Goal: Transaction & Acquisition: Purchase product/service

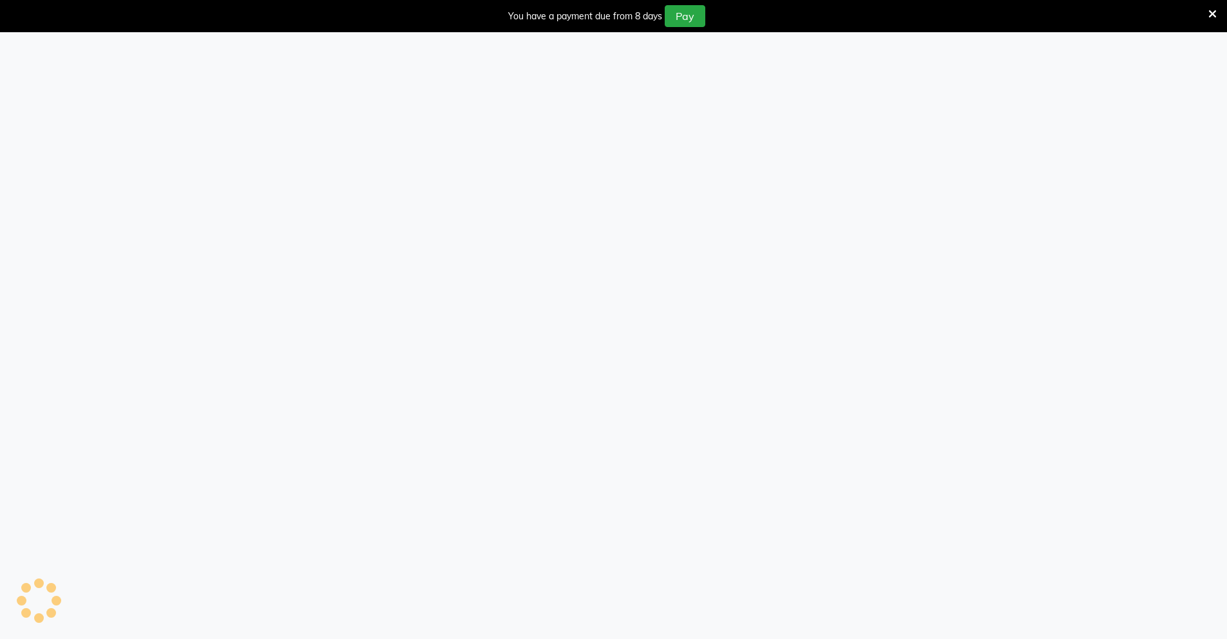
select select "service"
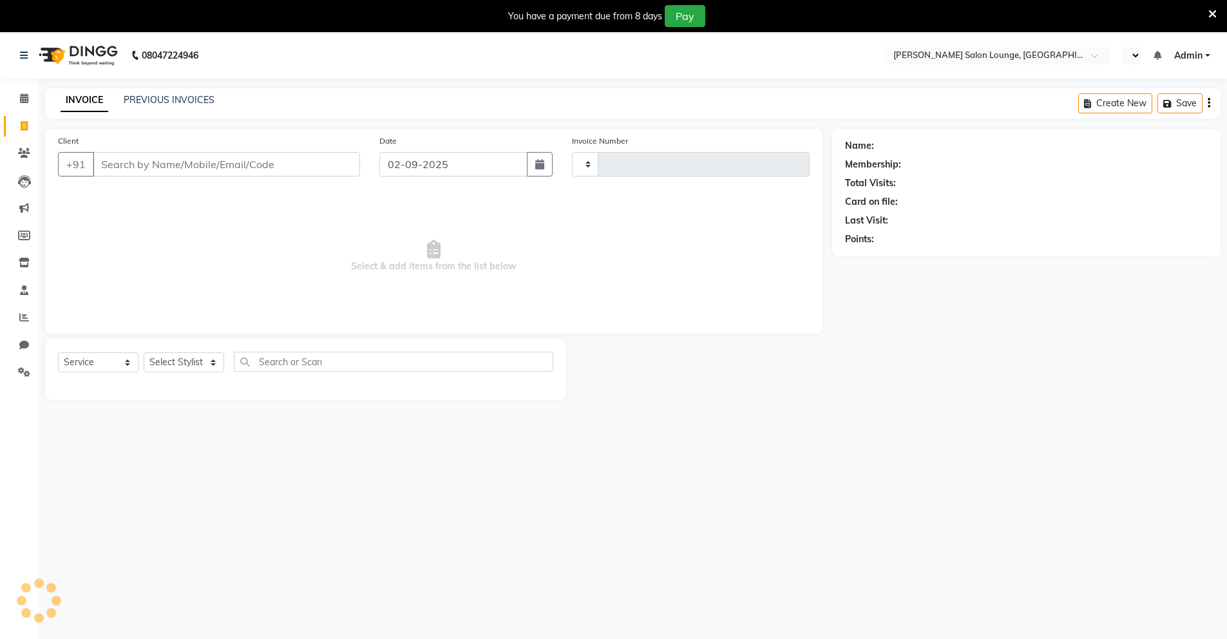
select select "en"
select select "8909"
type input "0106"
click at [238, 163] on input "Client" at bounding box center [226, 164] width 267 height 24
click at [25, 103] on span at bounding box center [24, 98] width 23 height 15
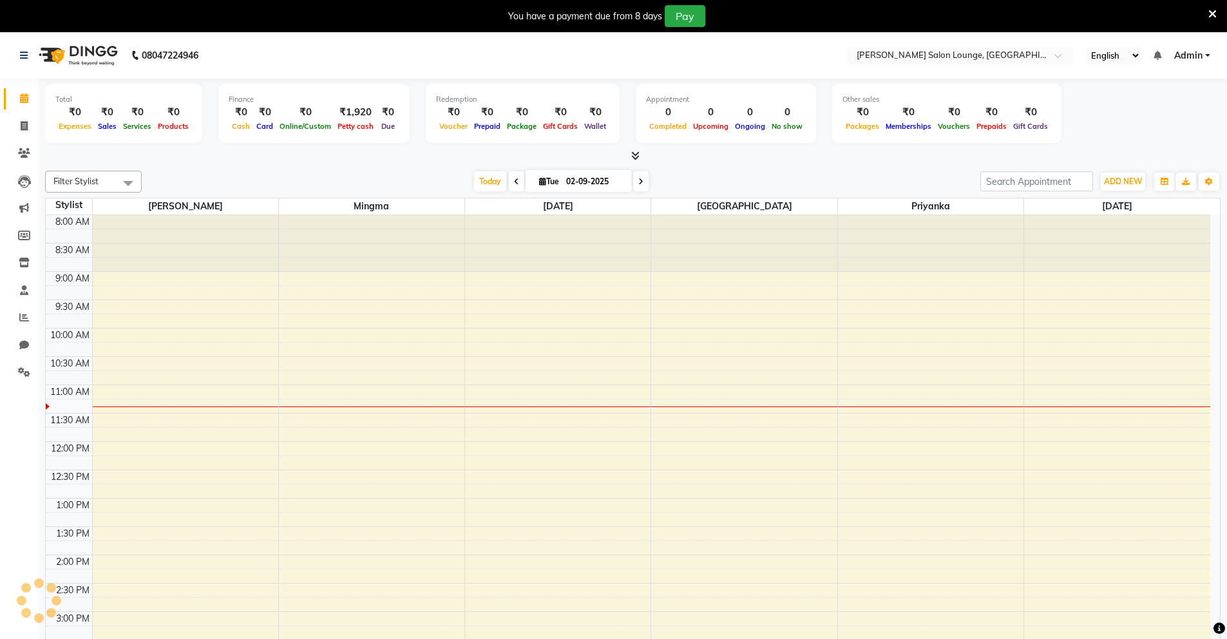
scroll to position [171, 0]
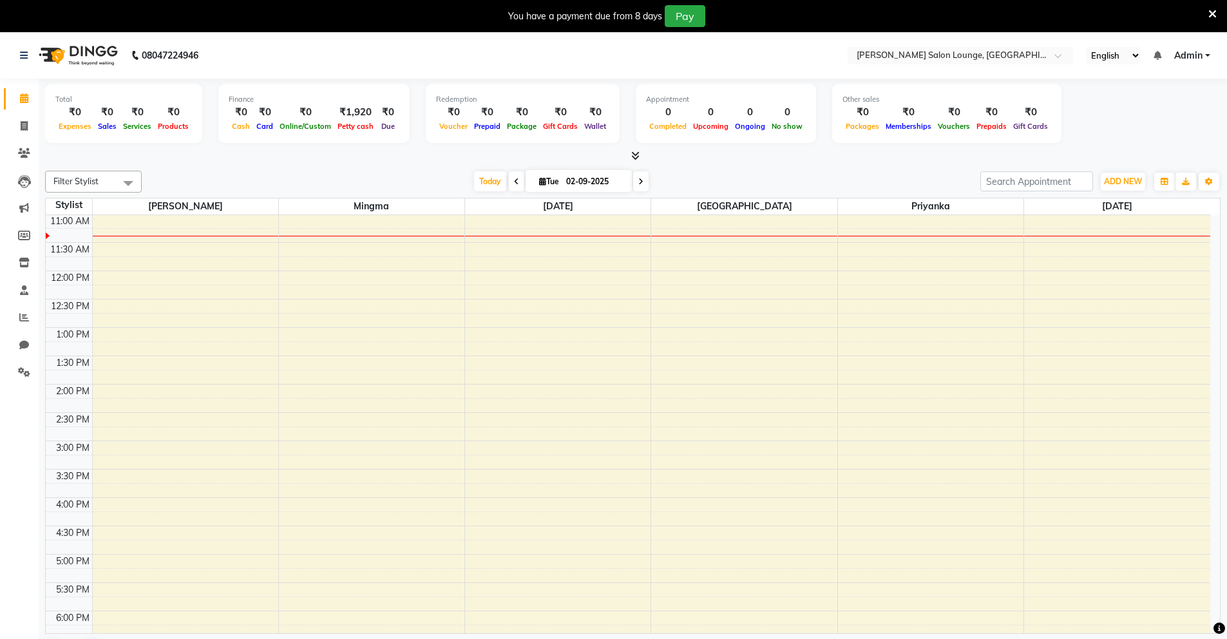
select select "service"
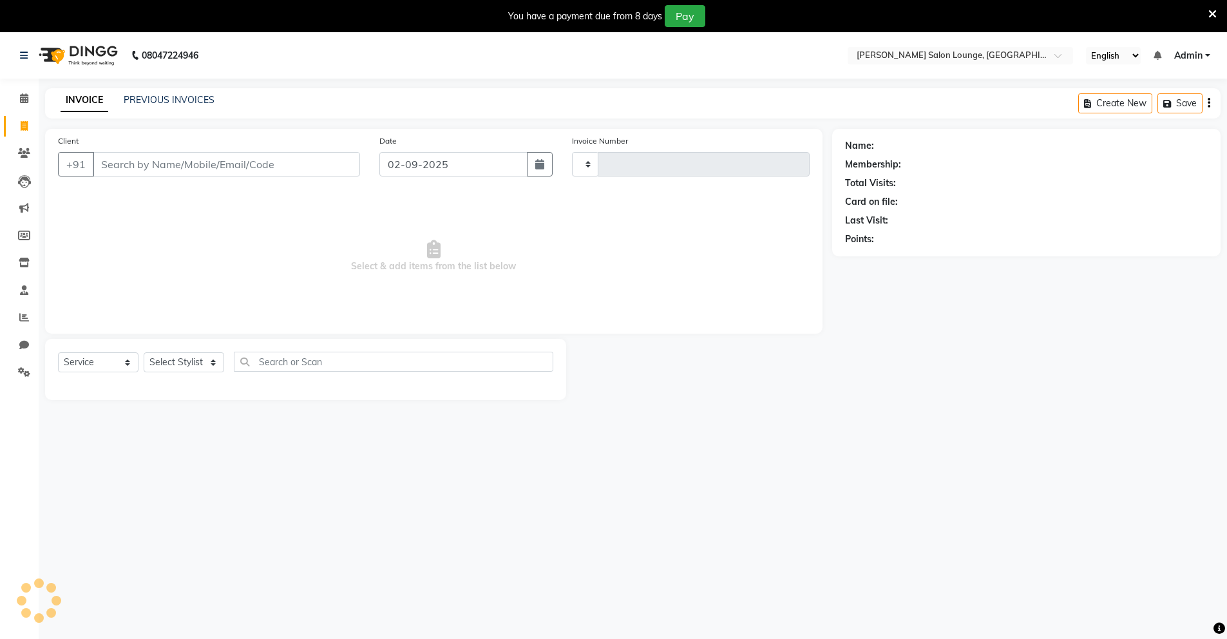
type input "0106"
select select "8909"
click at [99, 166] on input "Client" at bounding box center [226, 164] width 267 height 24
click at [115, 164] on input "Client" at bounding box center [226, 164] width 267 height 24
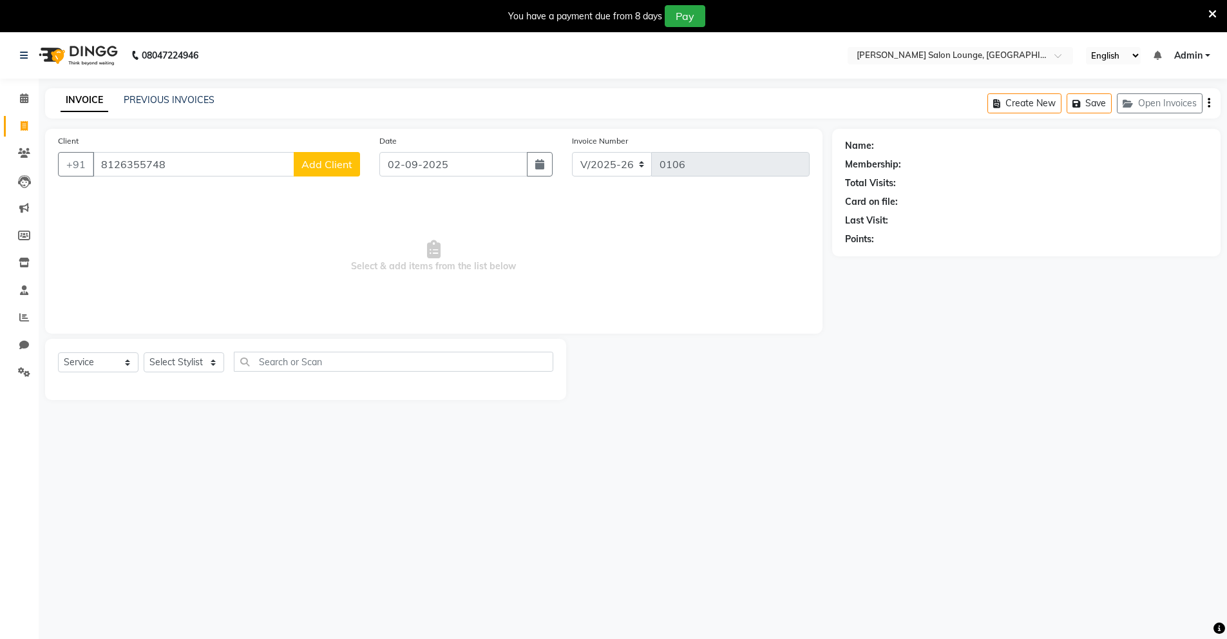
type input "8126355748"
click at [315, 166] on span "Add Client" at bounding box center [327, 164] width 51 height 13
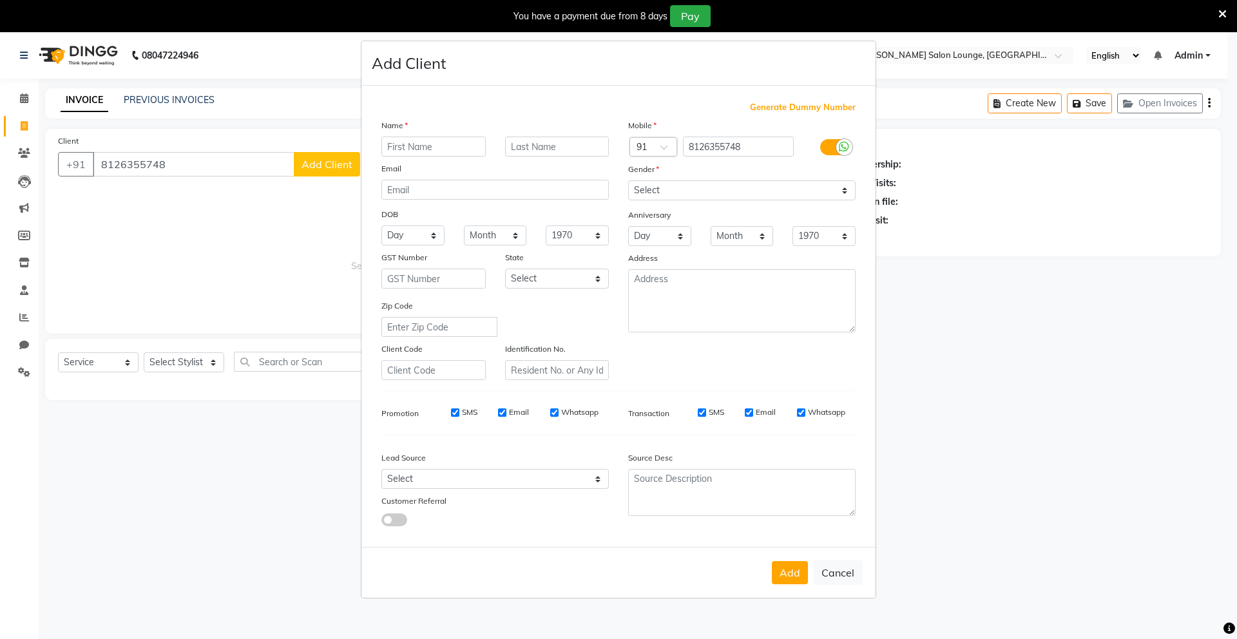
click at [398, 145] on input "text" at bounding box center [433, 147] width 104 height 20
type input "[PERSON_NAME]"
click at [793, 577] on button "Add" at bounding box center [790, 572] width 36 height 23
click at [597, 280] on select "Select [GEOGRAPHIC_DATA] [GEOGRAPHIC_DATA] [GEOGRAPHIC_DATA] [GEOGRAPHIC_DATA] …" at bounding box center [557, 279] width 104 height 20
click at [845, 191] on select "Select [DEMOGRAPHIC_DATA] [DEMOGRAPHIC_DATA] Other Prefer Not To Say" at bounding box center [741, 190] width 227 height 20
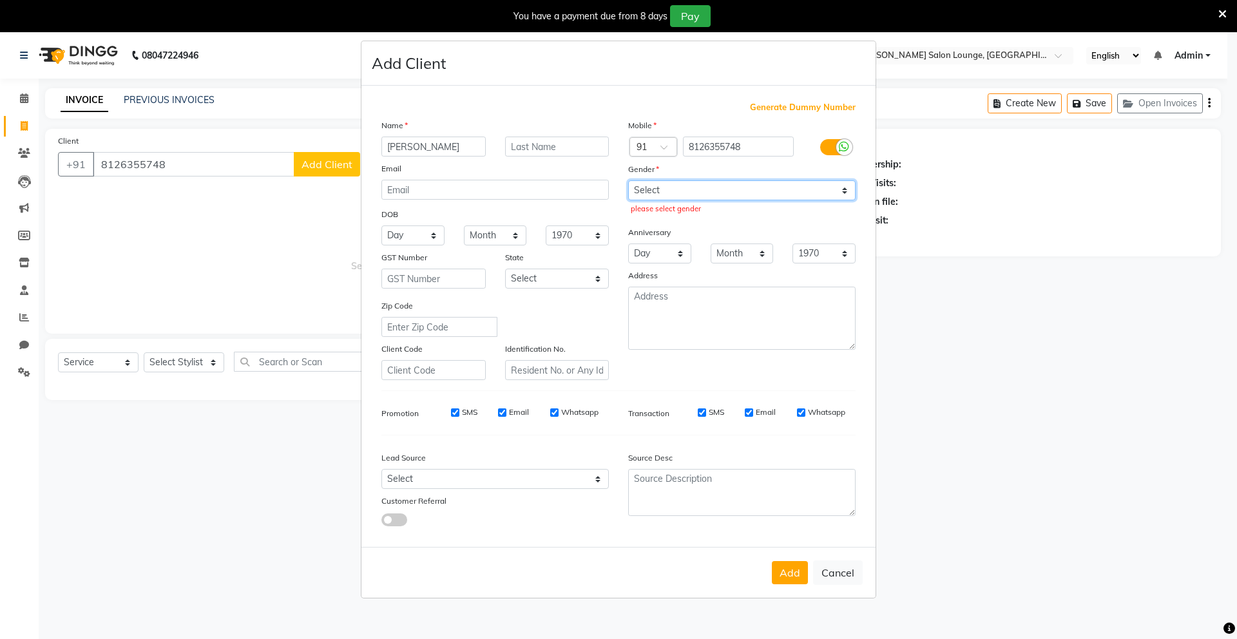
select select "[DEMOGRAPHIC_DATA]"
click at [628, 180] on select "Select [DEMOGRAPHIC_DATA] [DEMOGRAPHIC_DATA] Other Prefer Not To Say" at bounding box center [741, 190] width 227 height 20
click at [797, 570] on button "Add" at bounding box center [790, 572] width 36 height 23
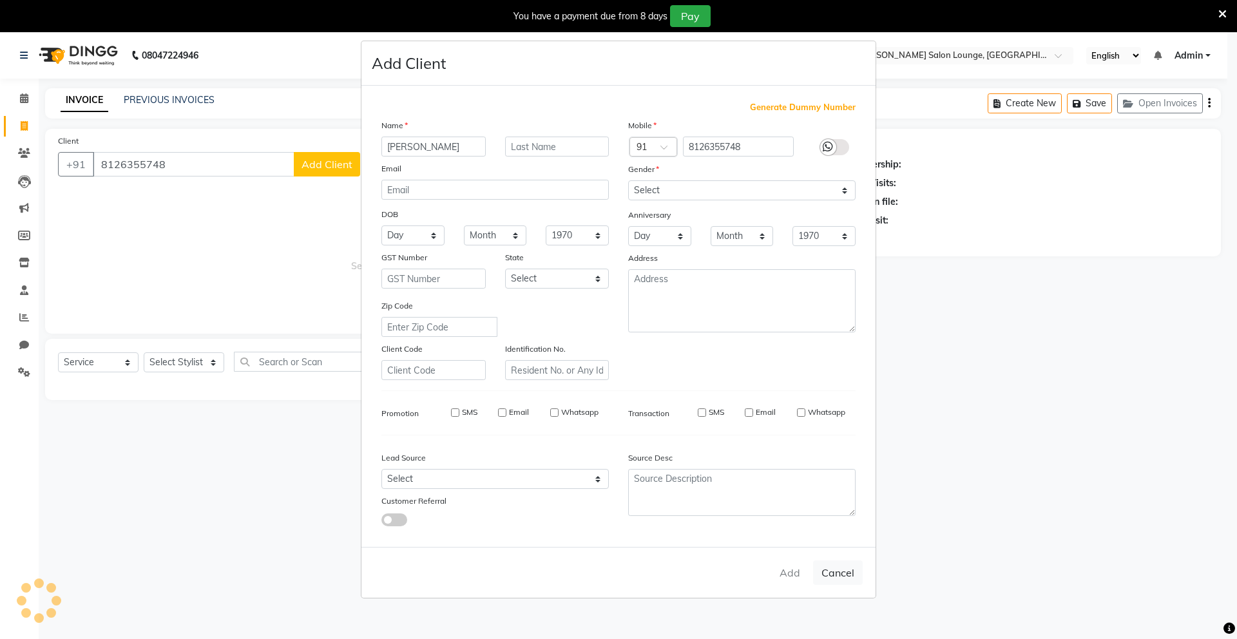
select select
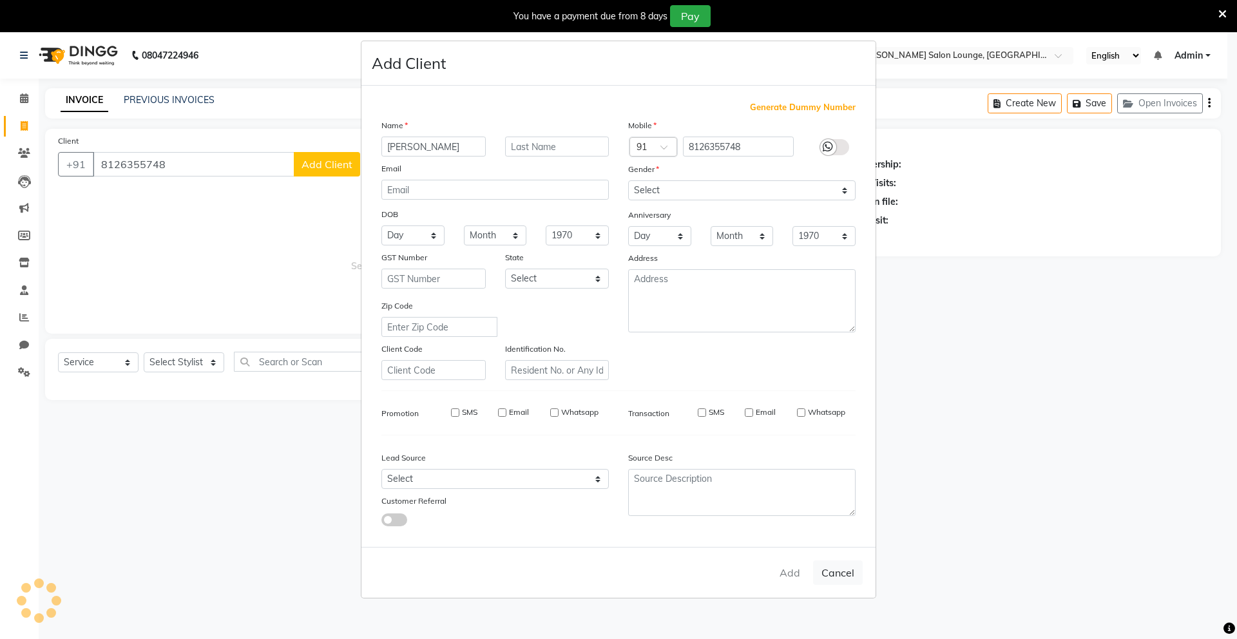
select select
checkbox input "false"
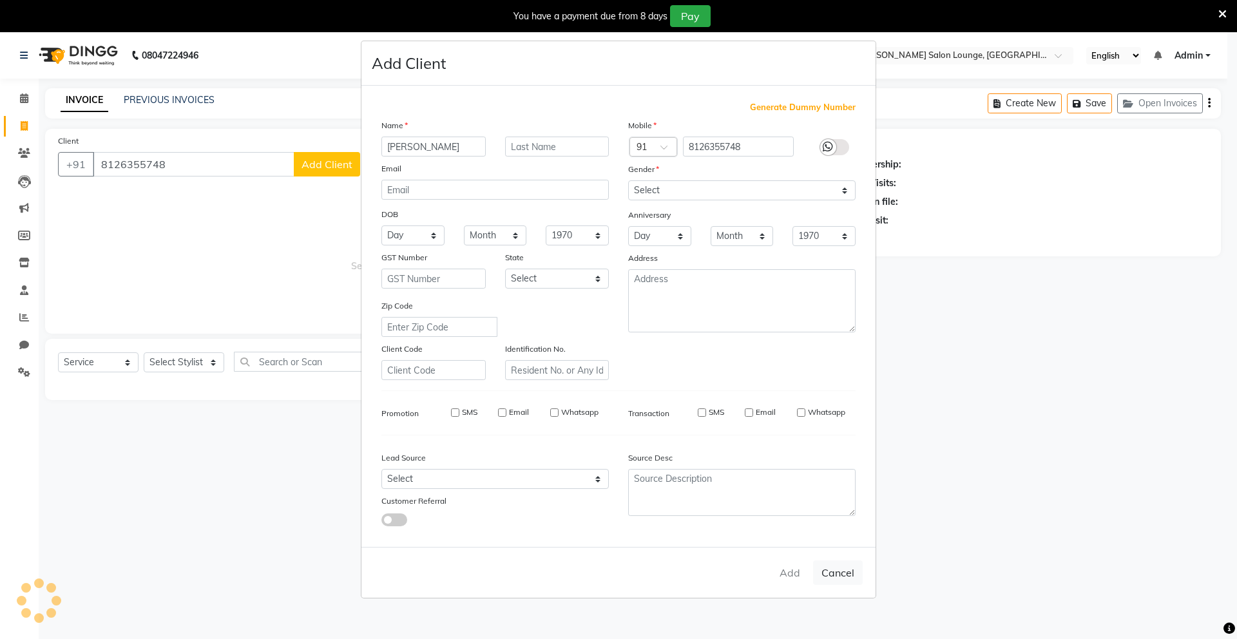
checkbox input "false"
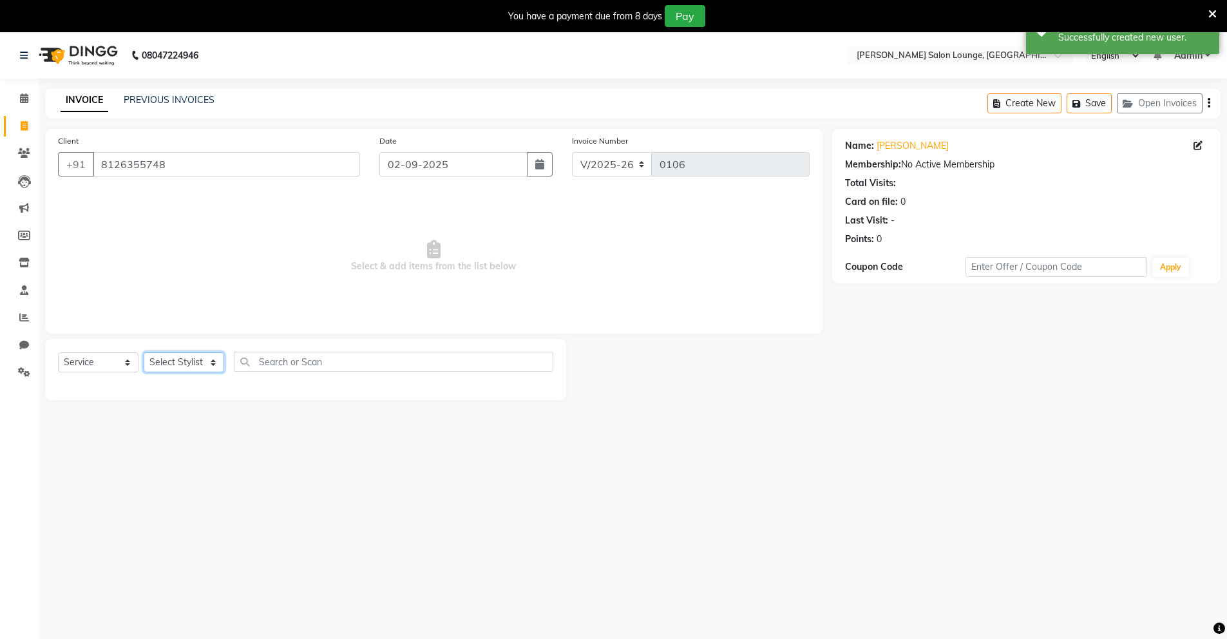
click at [212, 365] on select "Select Stylist Mingma [PERSON_NAME][GEOGRAPHIC_DATA] [PERSON_NAME][DATE][DATE]" at bounding box center [184, 362] width 81 height 20
select select "90309"
click at [144, 352] on select "Select Stylist Mingma [PERSON_NAME][GEOGRAPHIC_DATA] [PERSON_NAME][DATE][DATE]" at bounding box center [184, 362] width 81 height 20
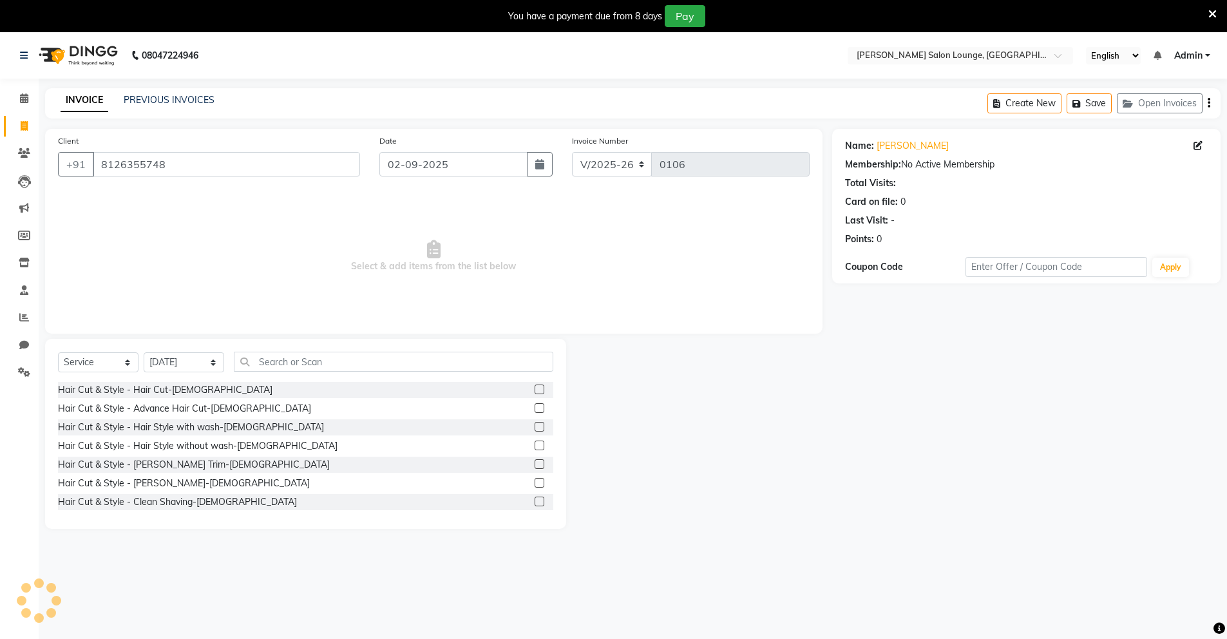
click at [535, 392] on label at bounding box center [540, 390] width 10 height 10
click at [535, 392] on input "checkbox" at bounding box center [539, 390] width 8 height 8
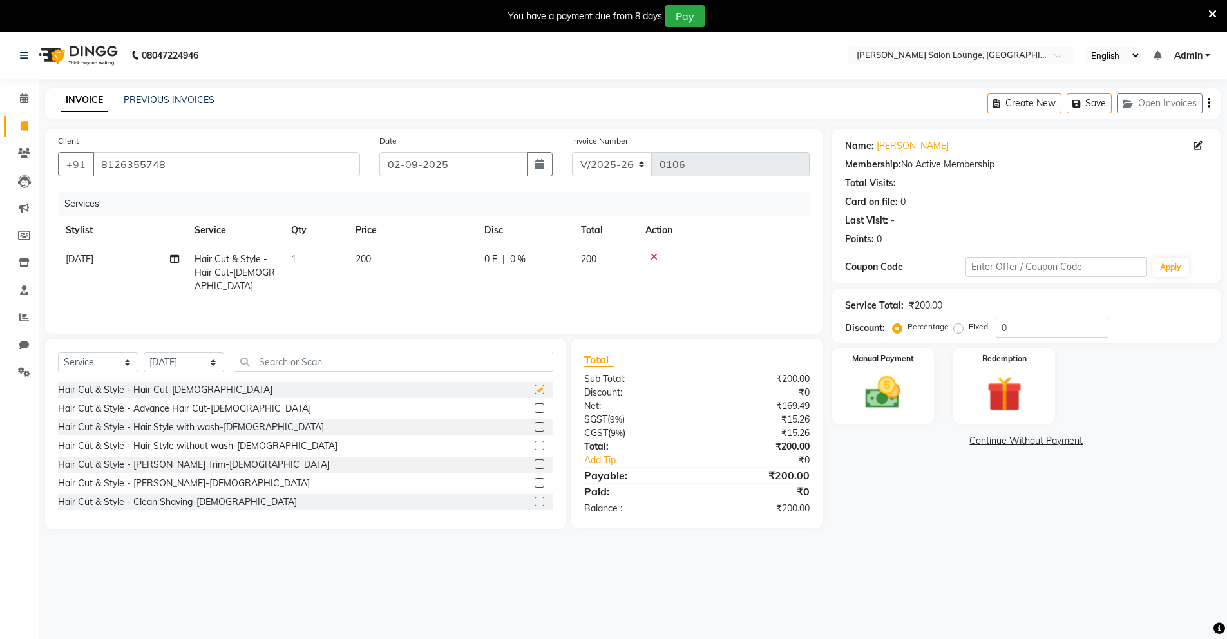
checkbox input "false"
click at [535, 468] on label at bounding box center [540, 464] width 10 height 10
click at [535, 468] on input "checkbox" at bounding box center [539, 465] width 8 height 8
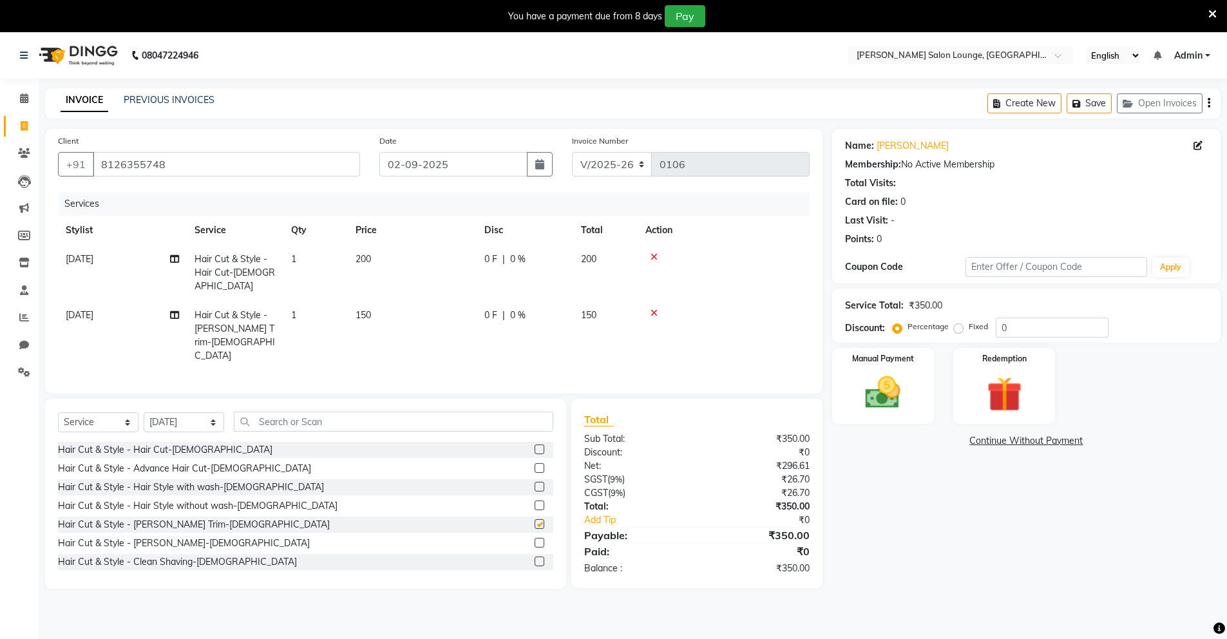
checkbox input "false"
click at [1012, 329] on input "0" at bounding box center [1052, 328] width 113 height 20
type input "50"
click at [898, 394] on img at bounding box center [883, 393] width 59 height 42
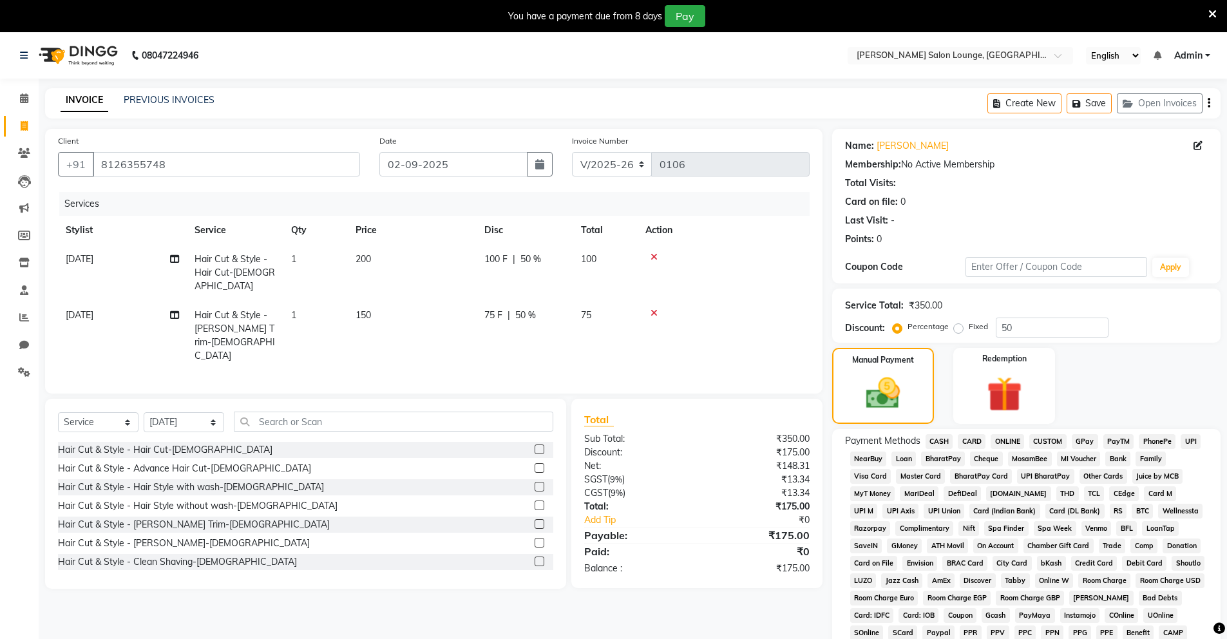
click at [935, 443] on span "CASH" at bounding box center [940, 441] width 28 height 15
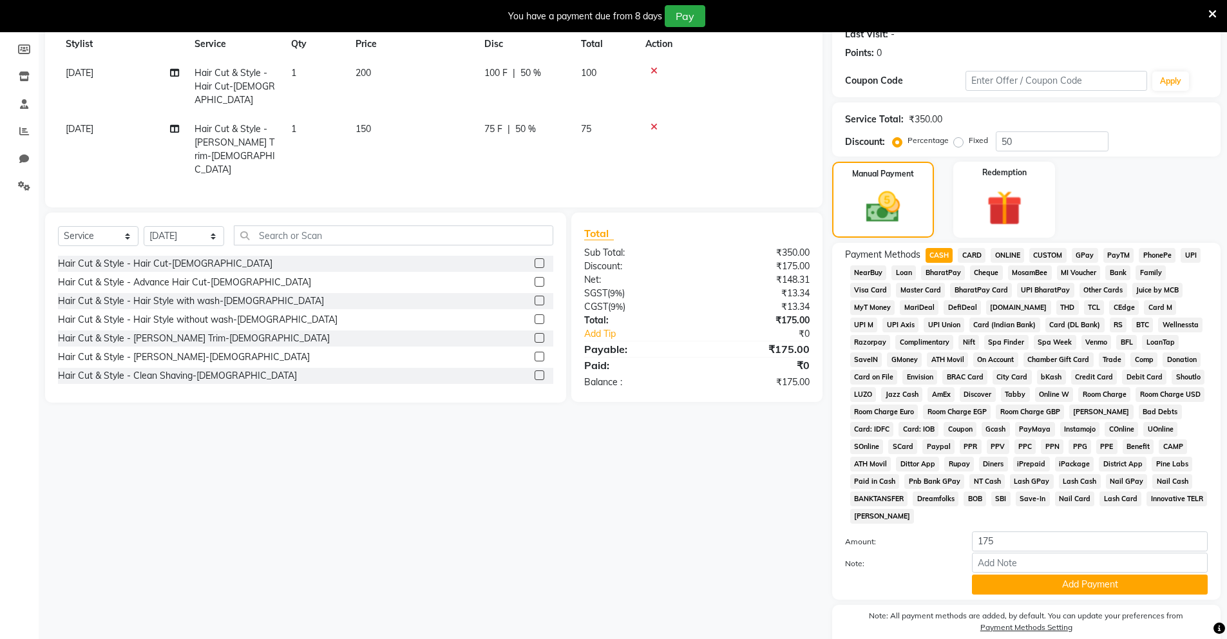
scroll to position [242, 0]
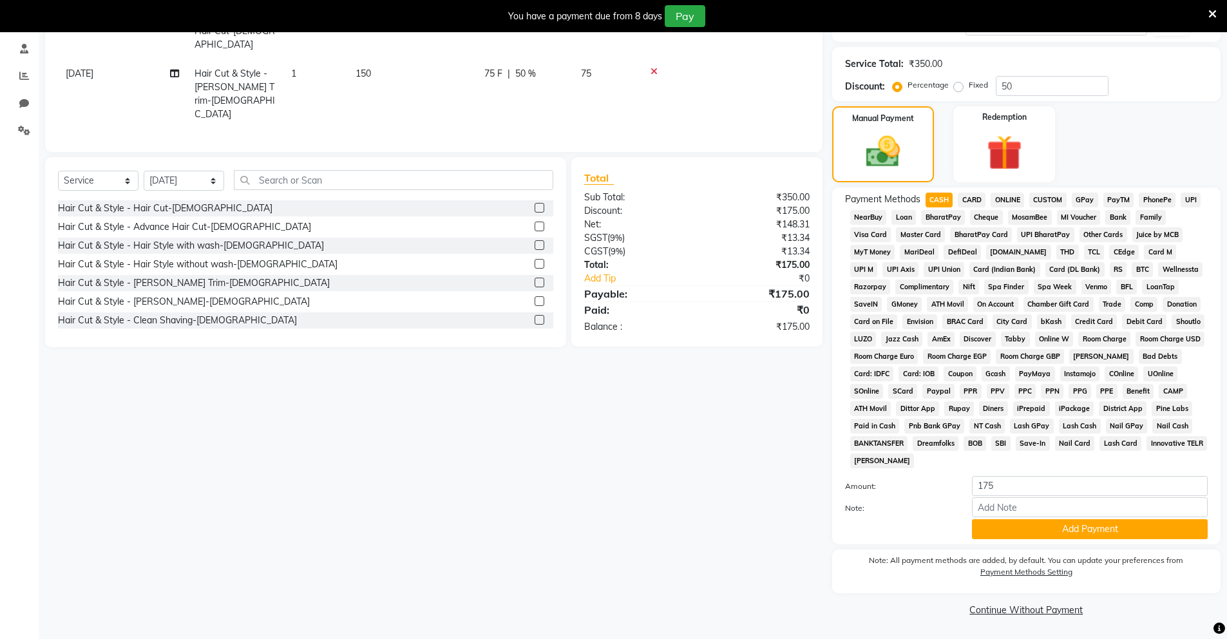
click at [1096, 539] on div "Payment Methods CASH CARD ONLINE CUSTOM GPay PayTM PhonePe UPI NearBuy Loan Bha…" at bounding box center [1026, 365] width 388 height 357
click at [1093, 535] on button "Add Payment" at bounding box center [1090, 529] width 236 height 20
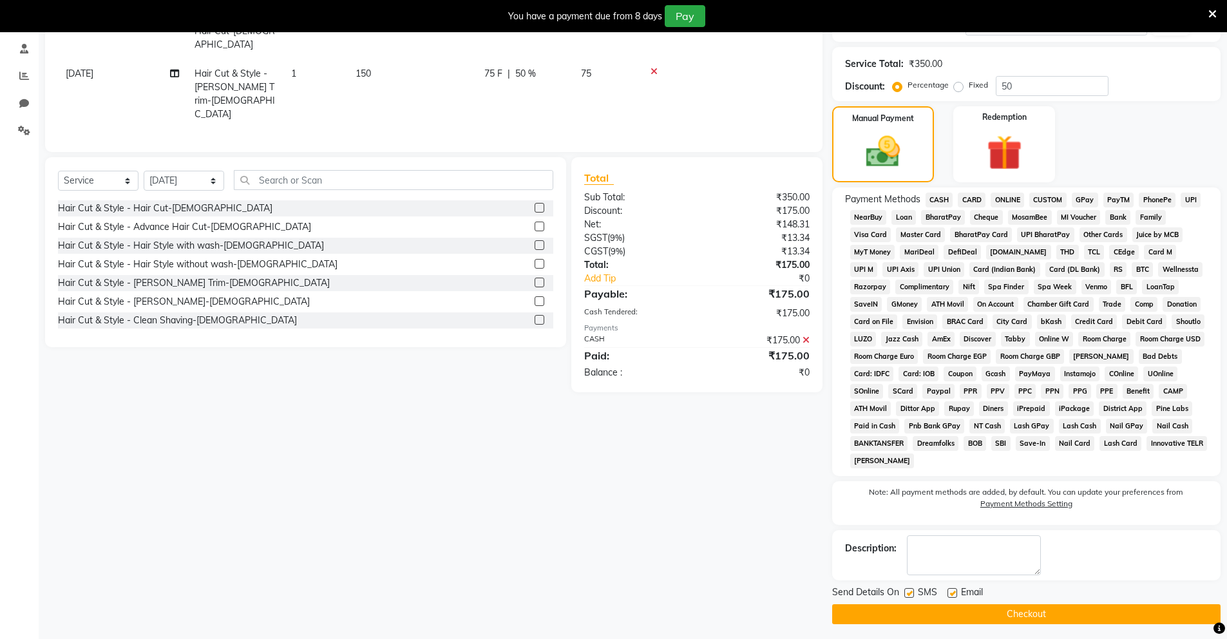
click at [965, 611] on button "Checkout" at bounding box center [1026, 614] width 388 height 20
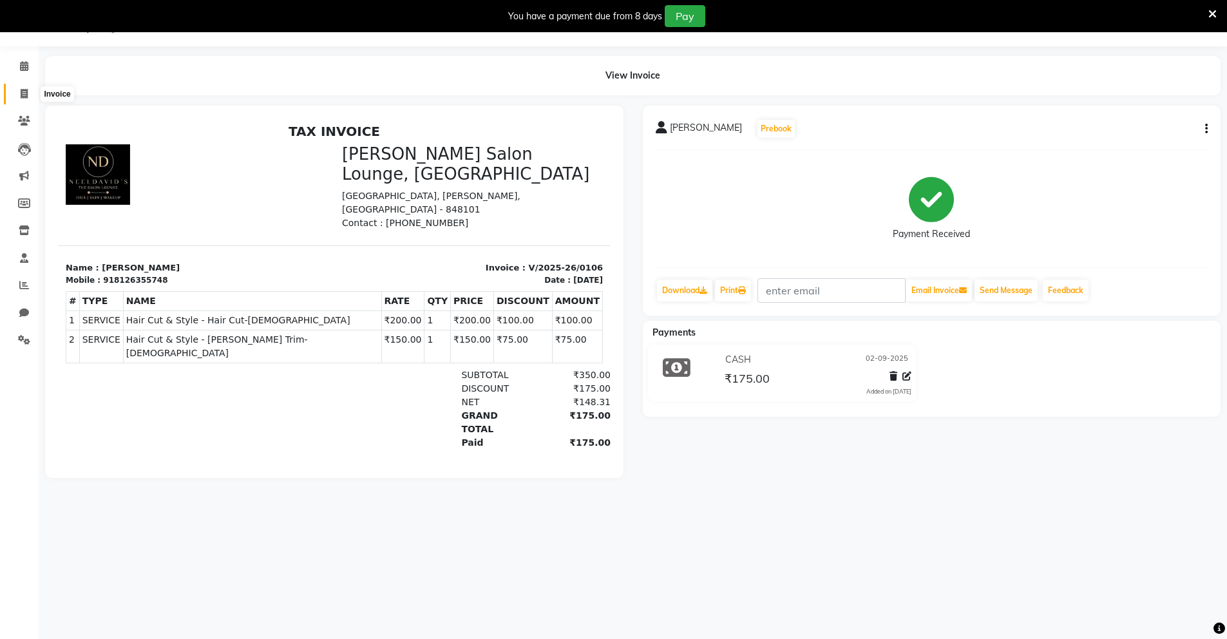
click at [21, 93] on icon at bounding box center [24, 94] width 7 height 10
select select "service"
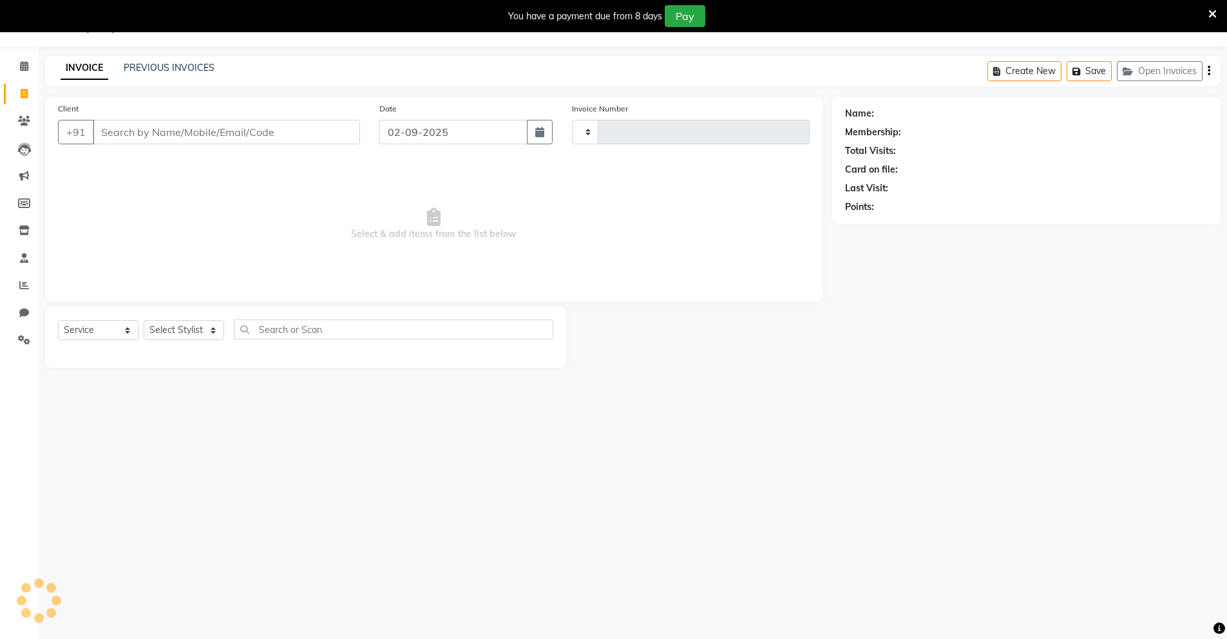
type input "0107"
select select "8909"
click at [23, 64] on icon at bounding box center [24, 66] width 8 height 10
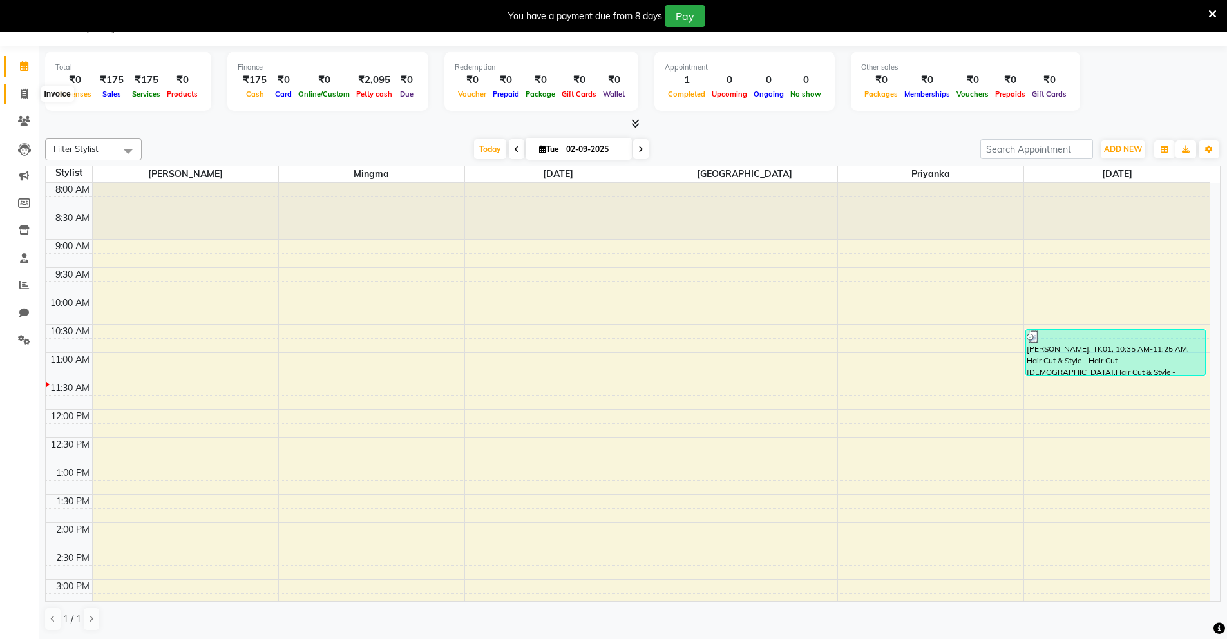
click at [26, 97] on icon at bounding box center [24, 94] width 7 height 10
select select "8909"
select select "service"
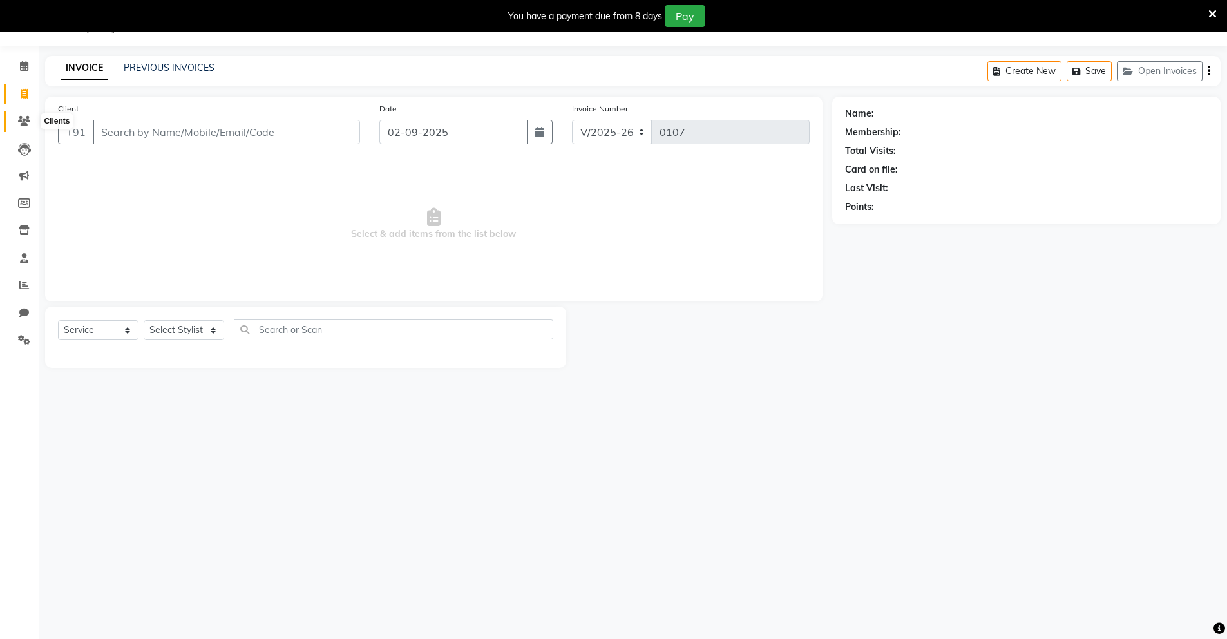
click at [28, 125] on icon at bounding box center [24, 121] width 12 height 10
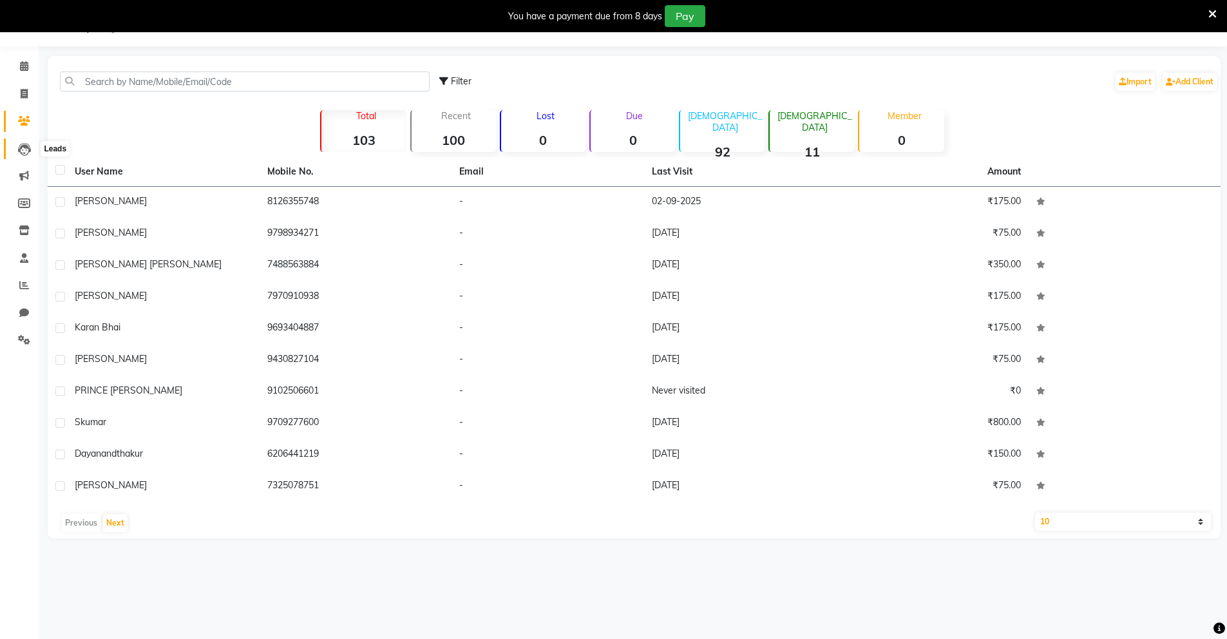
click at [30, 151] on icon at bounding box center [24, 149] width 13 height 13
